Goal: Information Seeking & Learning: Learn about a topic

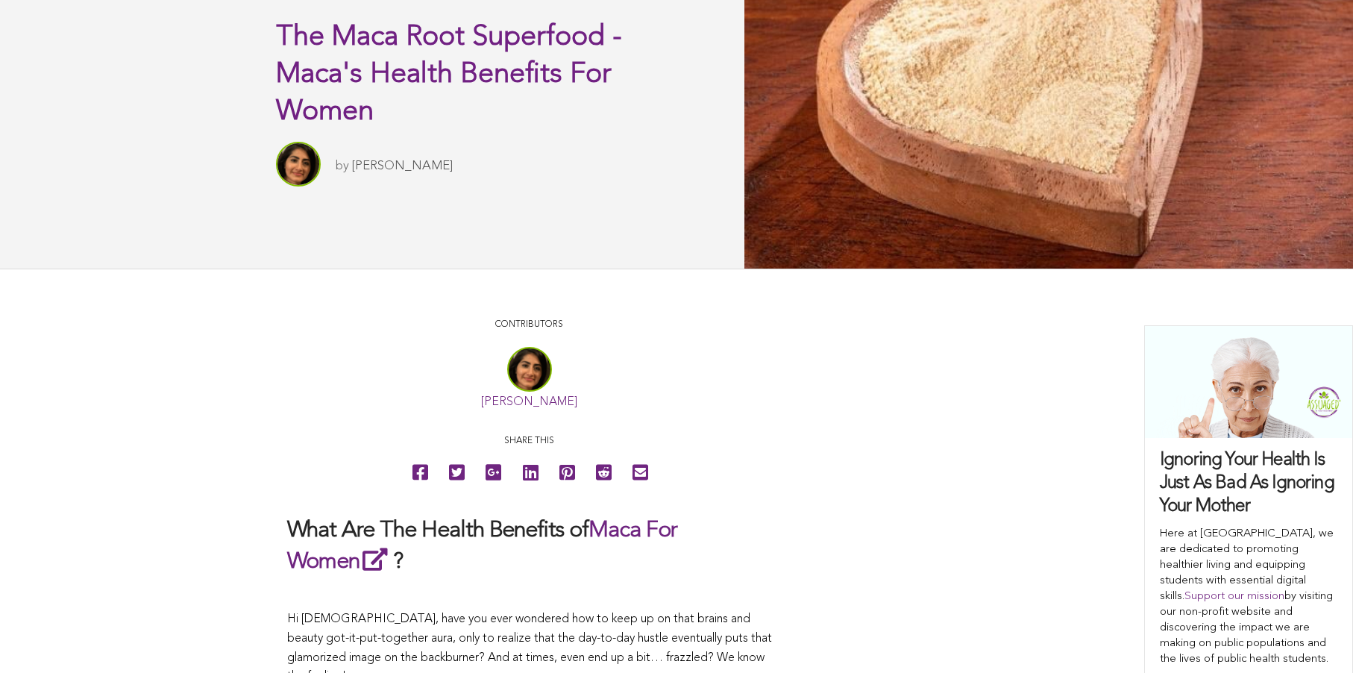
scroll to position [93, 0]
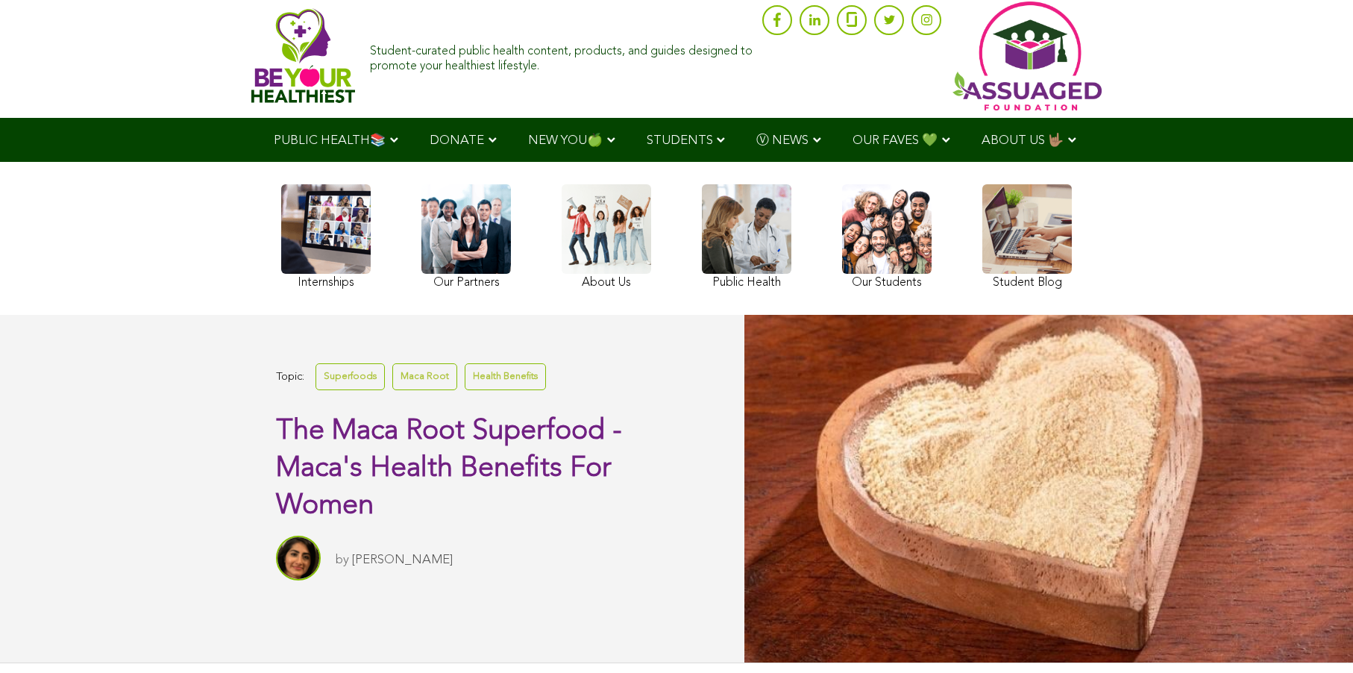
click at [281, 282] on link at bounding box center [326, 238] width 90 height 109
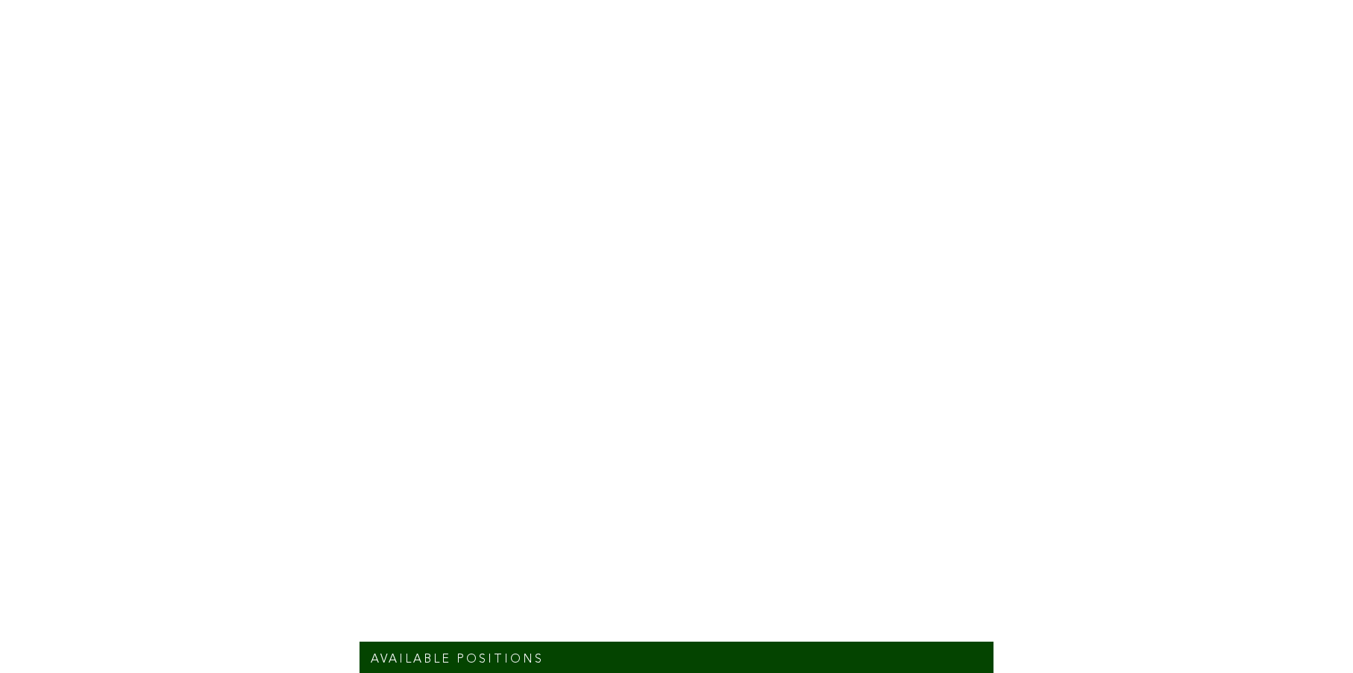
scroll to position [10172, 0]
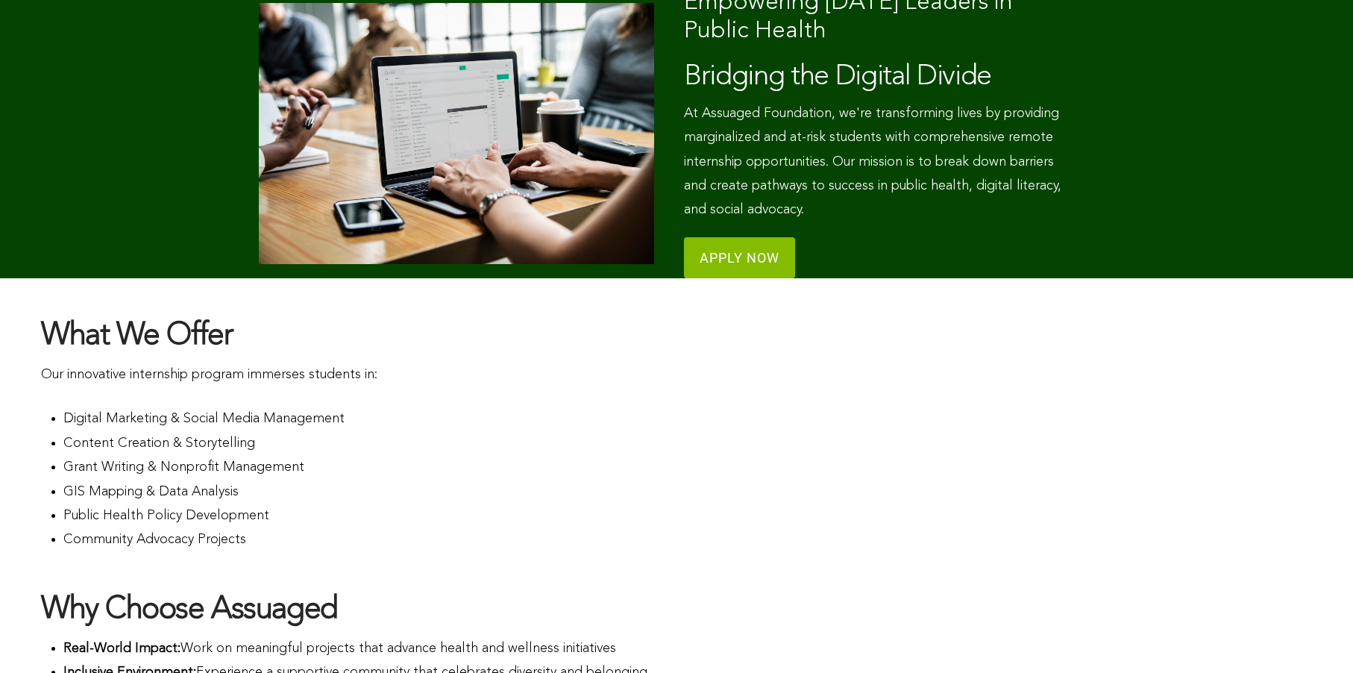
scroll to position [315, 0]
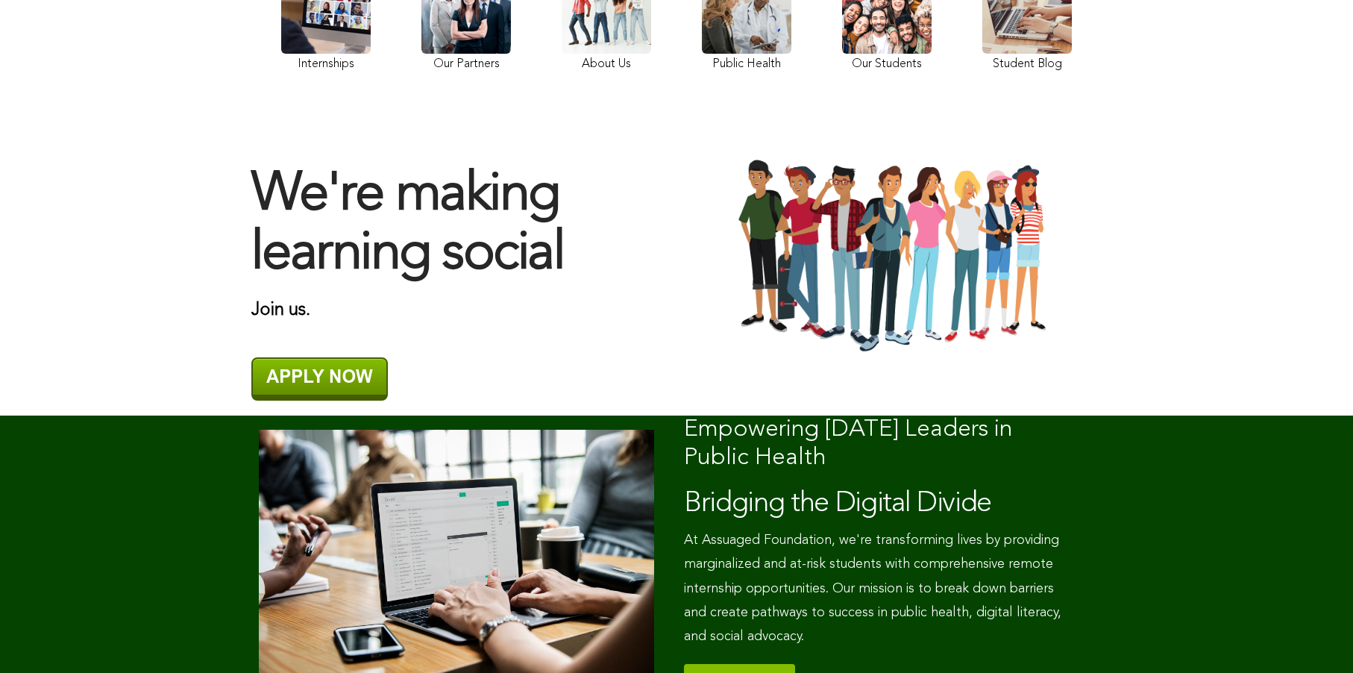
click at [422, 55] on link at bounding box center [467, 19] width 90 height 111
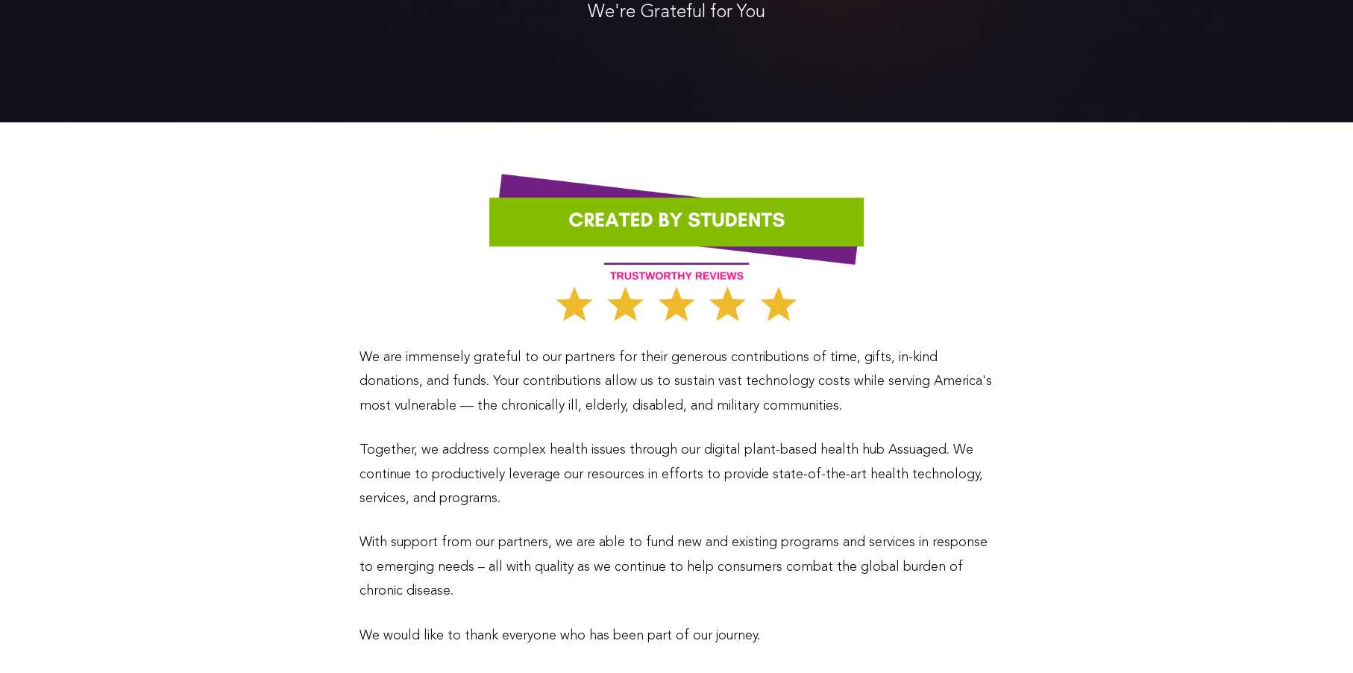
scroll to position [28, 0]
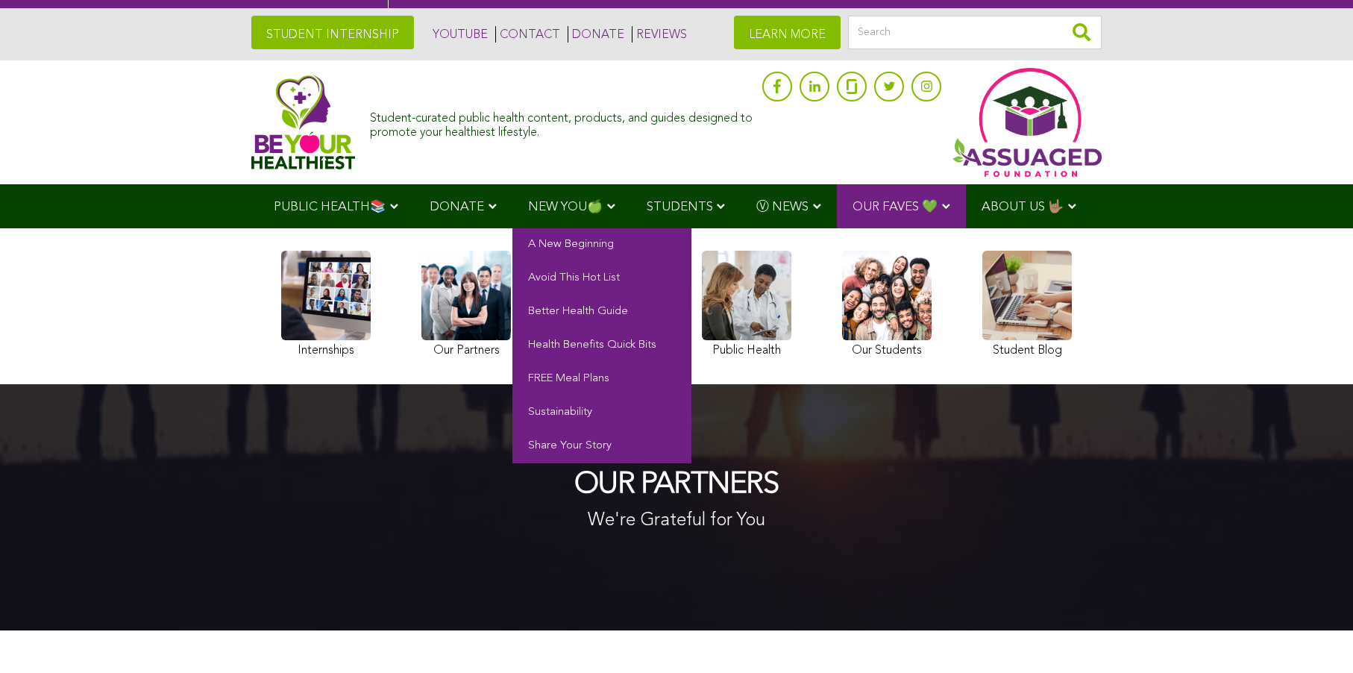
click at [528, 210] on span "NEW YOU🍏" at bounding box center [565, 207] width 75 height 13
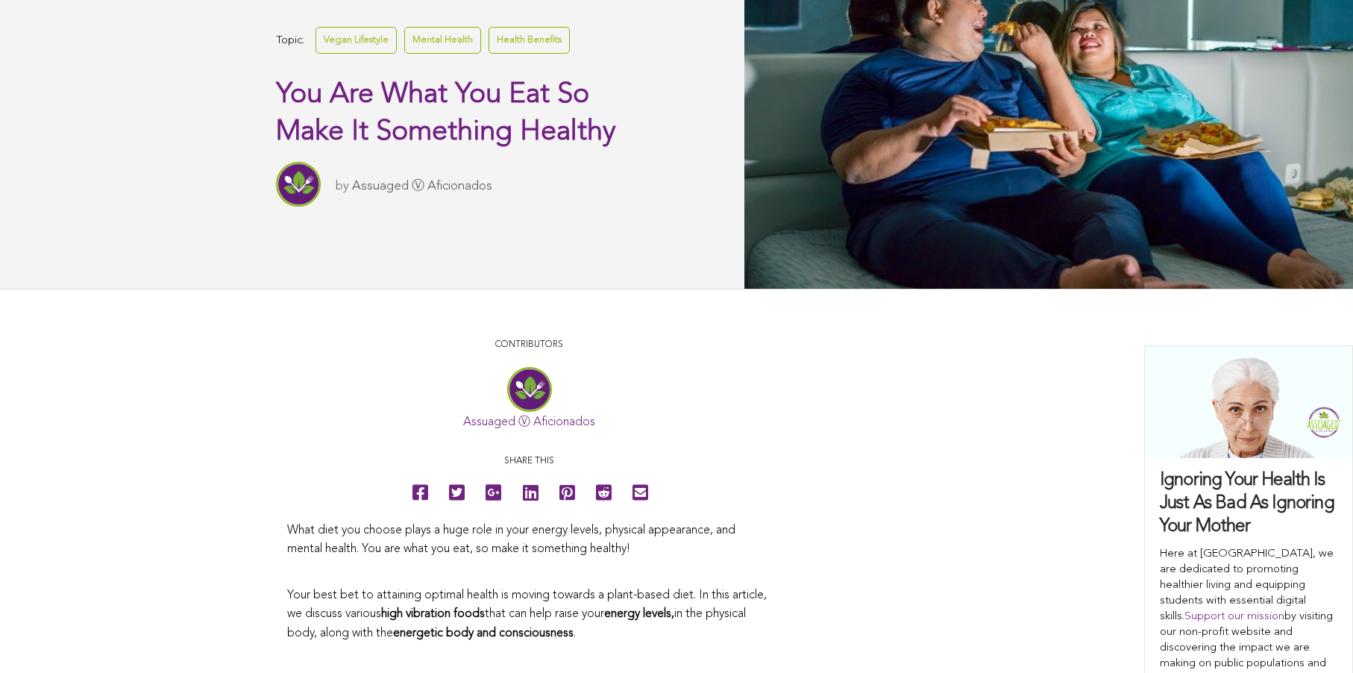
scroll to position [404, 0]
